Goal: Task Accomplishment & Management: Complete application form

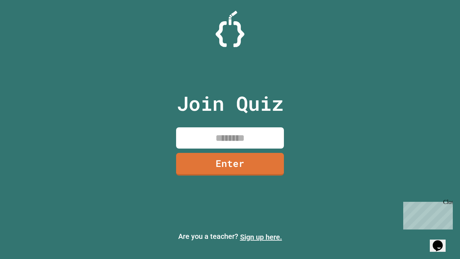
click at [261, 237] on link "Sign up here." at bounding box center [261, 236] width 42 height 9
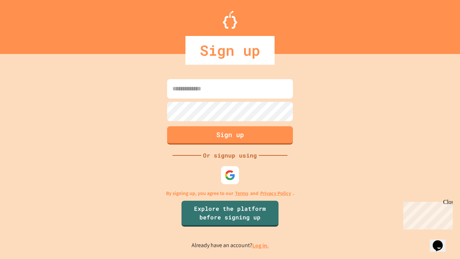
click at [261, 245] on link "Log in." at bounding box center [260, 245] width 17 height 8
